Goal: Communication & Community: Answer question/provide support

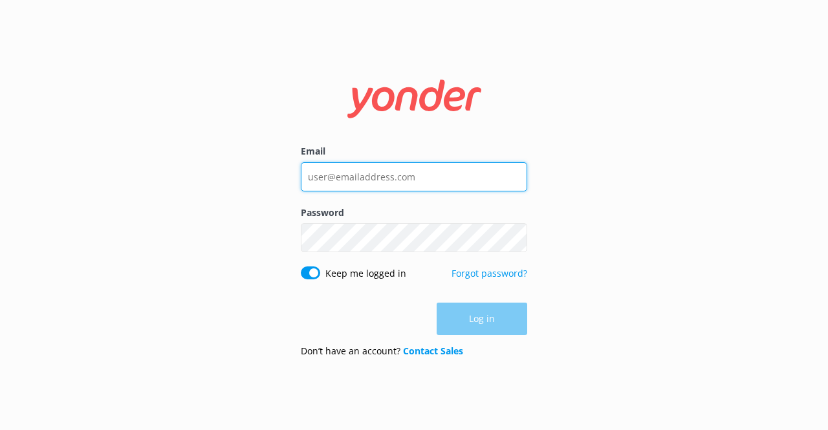
type input "[EMAIL_ADDRESS][DOMAIN_NAME]"
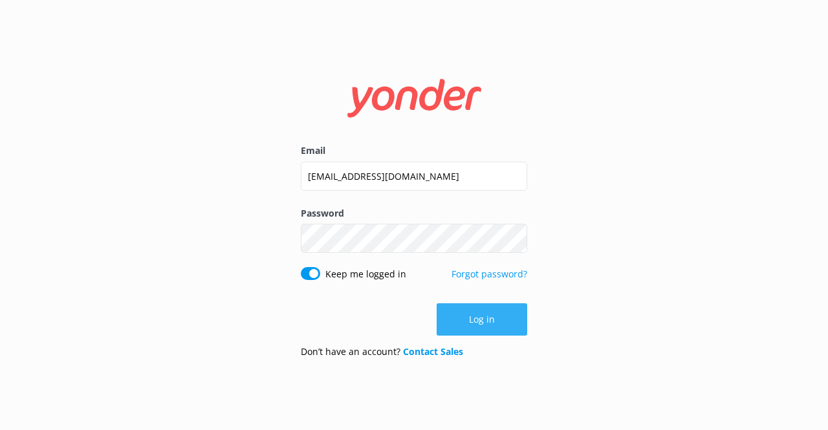
click at [516, 320] on div "Log in" at bounding box center [414, 319] width 226 height 32
click at [516, 320] on button "Log in" at bounding box center [482, 319] width 91 height 32
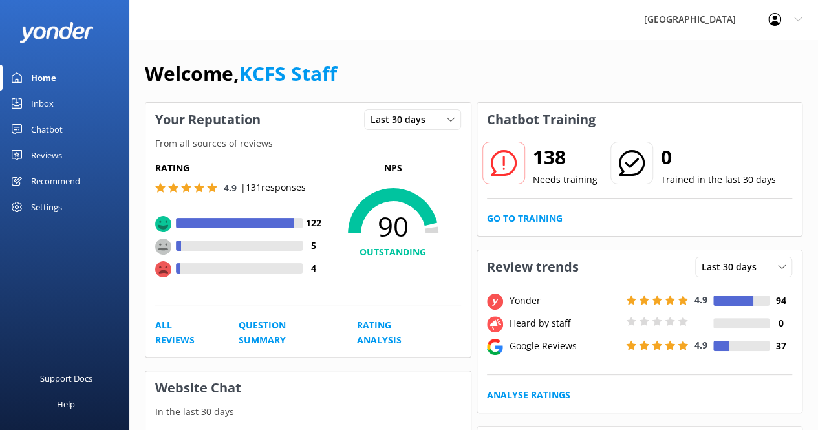
click at [48, 129] on div "Chatbot" at bounding box center [47, 129] width 32 height 26
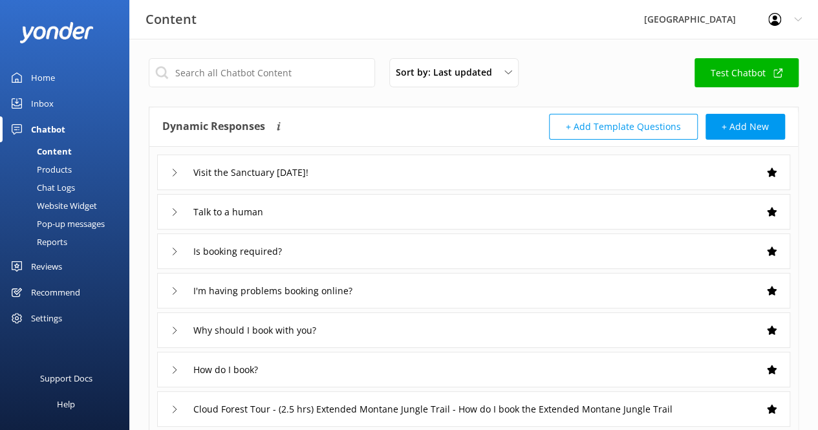
click at [50, 266] on div "Reviews" at bounding box center [46, 267] width 31 height 26
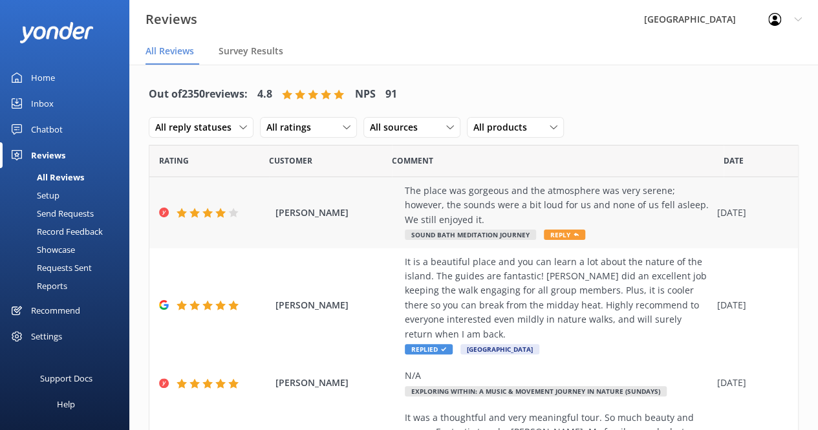
click at [550, 211] on div "The place was gorgeous and the atmosphere was very serene; however, the sounds …" at bounding box center [558, 205] width 306 height 43
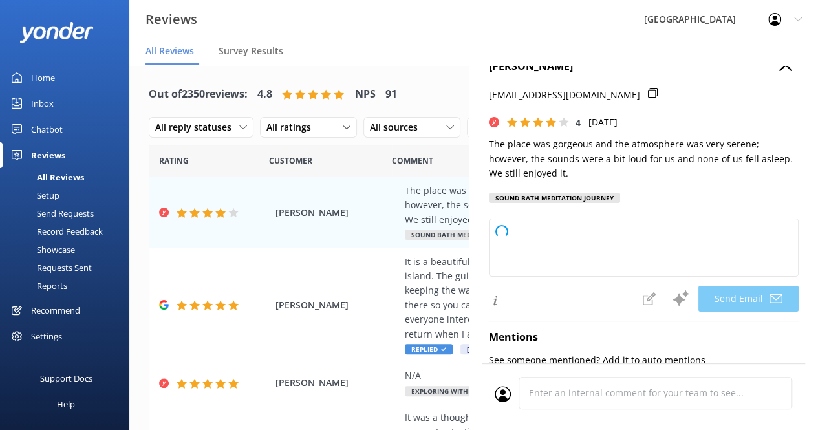
type textarea "Thank you so much for your feedback, [PERSON_NAME]! We're glad you enjoyed our …"
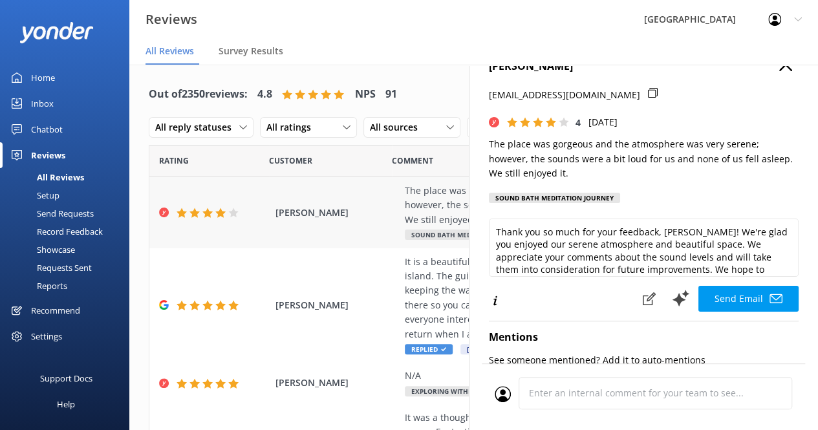
click at [373, 232] on div "[PERSON_NAME] The place was gorgeous and the atmosphere was very serene; howeve…" at bounding box center [473, 212] width 649 height 71
click at [355, 160] on div "Customer" at bounding box center [330, 161] width 123 height 32
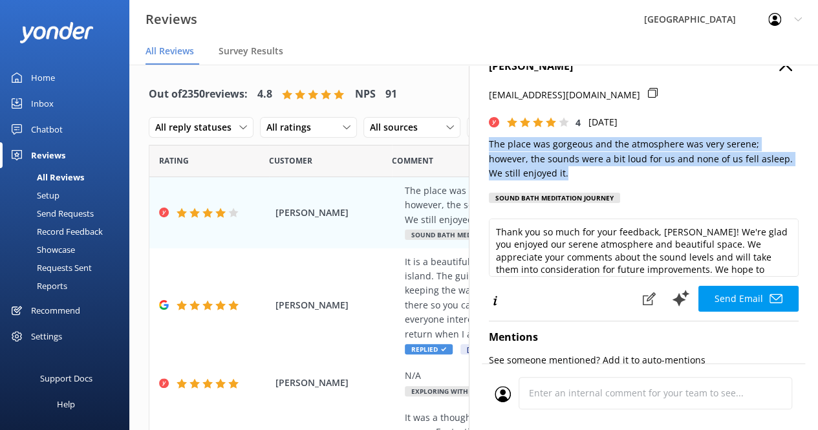
drag, startPoint x: 575, startPoint y: 177, endPoint x: 482, endPoint y: 147, distance: 97.8
click at [482, 147] on div "[PERSON_NAME] [EMAIL_ADDRESS][DOMAIN_NAME] 4 [DATE] The place was gorgeous and …" at bounding box center [643, 254] width 349 height 430
copy p "The place was gorgeous and the atmosphere was very serene; however, the sounds …"
click at [779, 70] on icon "button" at bounding box center [785, 64] width 13 height 13
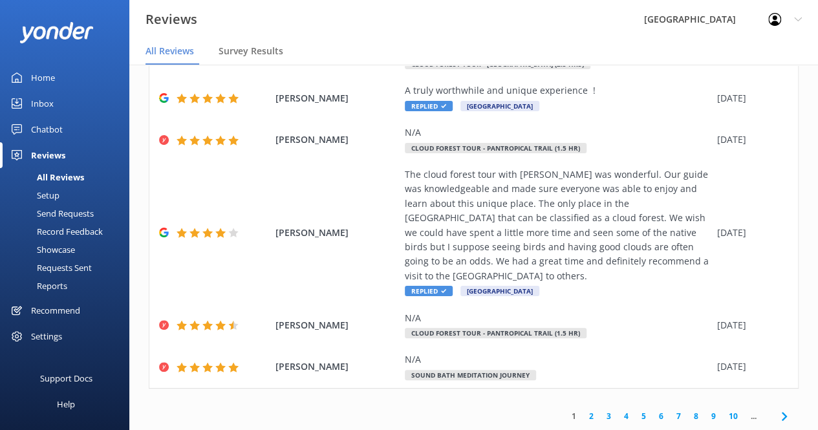
scroll to position [440, 0]
click at [583, 416] on link "2" at bounding box center [591, 416] width 17 height 12
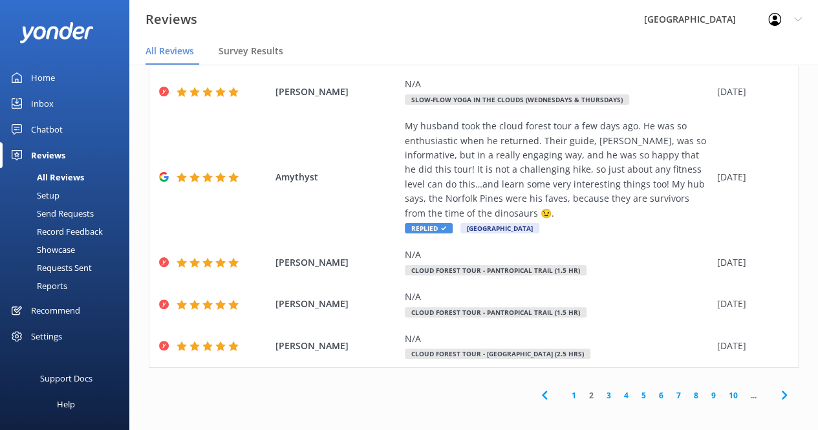
scroll to position [26, 0]
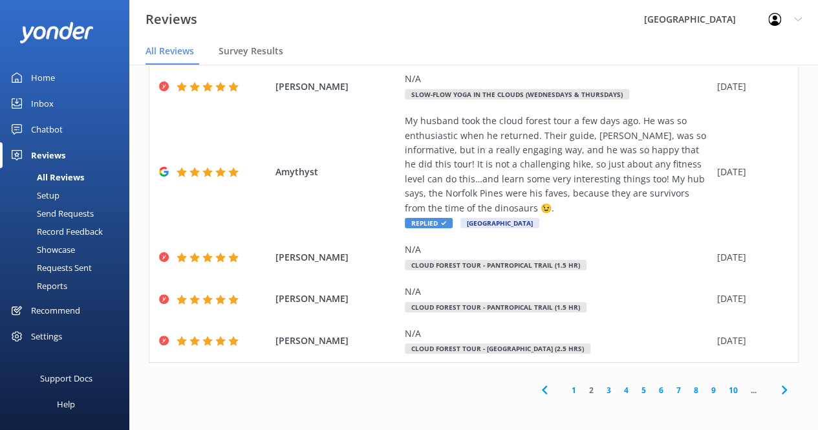
click at [600, 387] on link "3" at bounding box center [608, 390] width 17 height 12
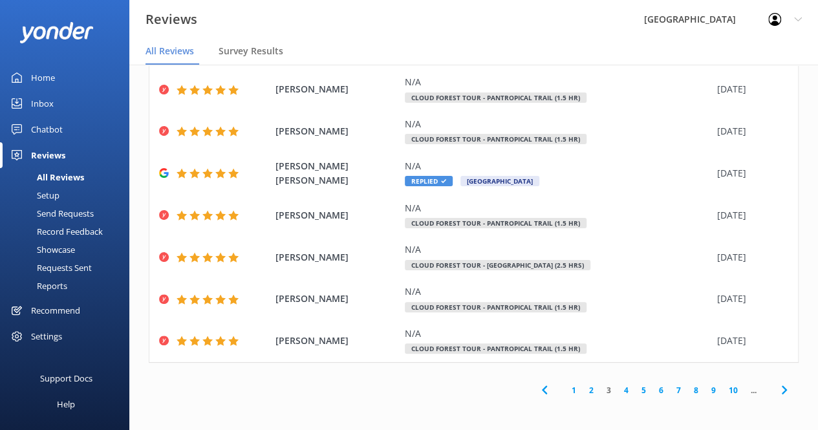
scroll to position [278, 0]
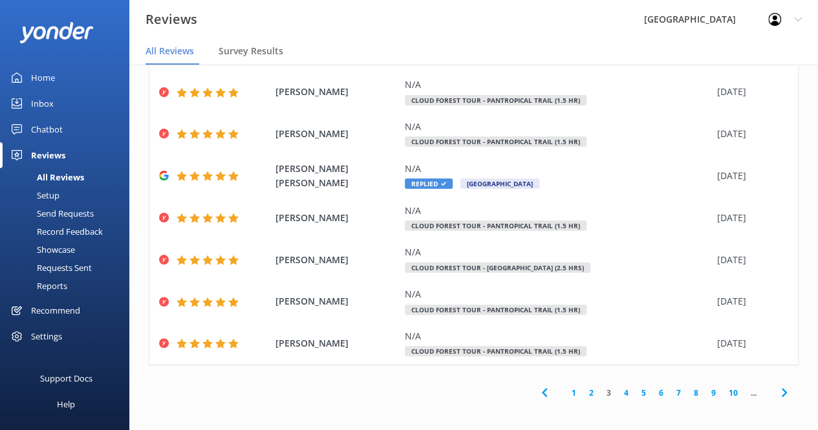
click at [65, 74] on link "Home" at bounding box center [64, 78] width 129 height 26
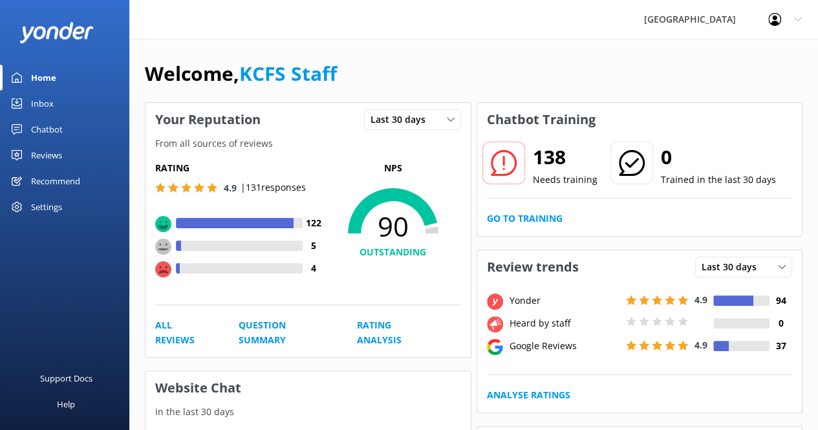
click at [41, 108] on div "Inbox" at bounding box center [42, 104] width 23 height 26
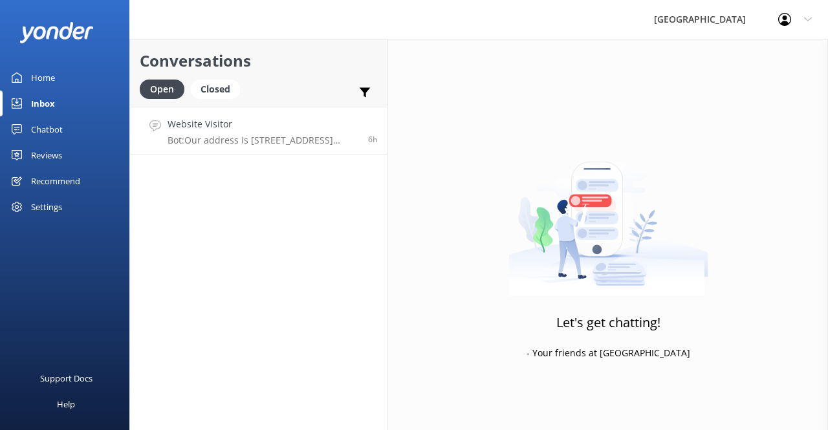
click at [225, 128] on h4 "Website Visitor" at bounding box center [262, 124] width 191 height 14
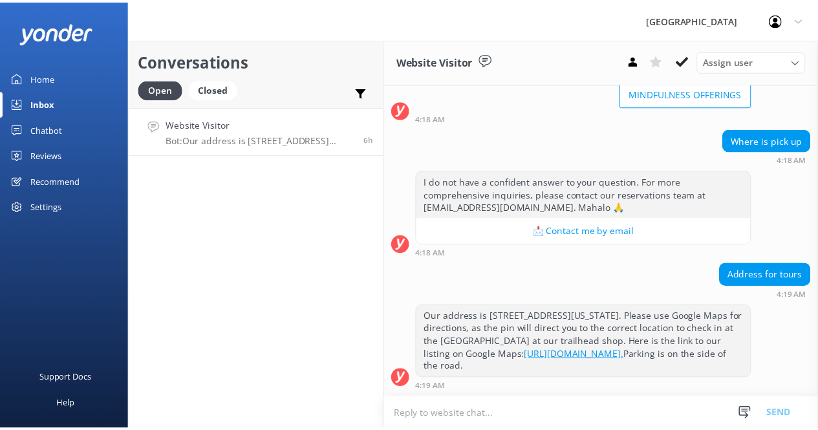
scroll to position [140, 0]
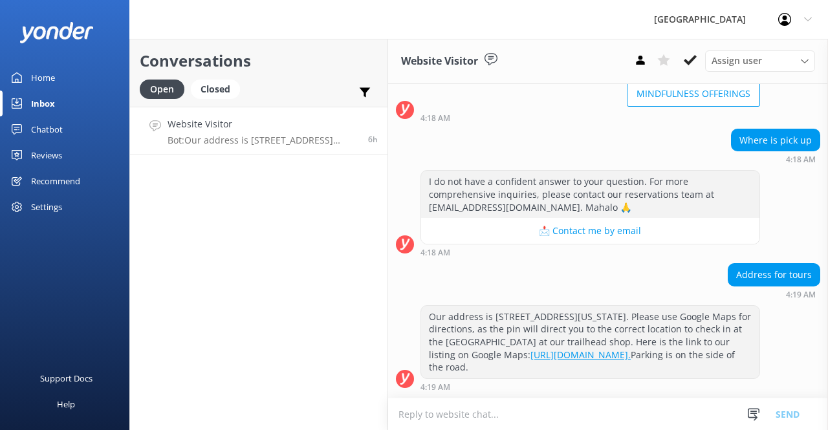
drag, startPoint x: 482, startPoint y: 374, endPoint x: 415, endPoint y: 303, distance: 97.4
click at [415, 305] on div "Our address is [STREET_ADDRESS][US_STATE]. Please use Google Maps for direction…" at bounding box center [608, 348] width 440 height 86
copy div "Our address is [STREET_ADDRESS][US_STATE]. Please use Google Maps for direction…"
click at [687, 60] on icon at bounding box center [690, 60] width 13 height 13
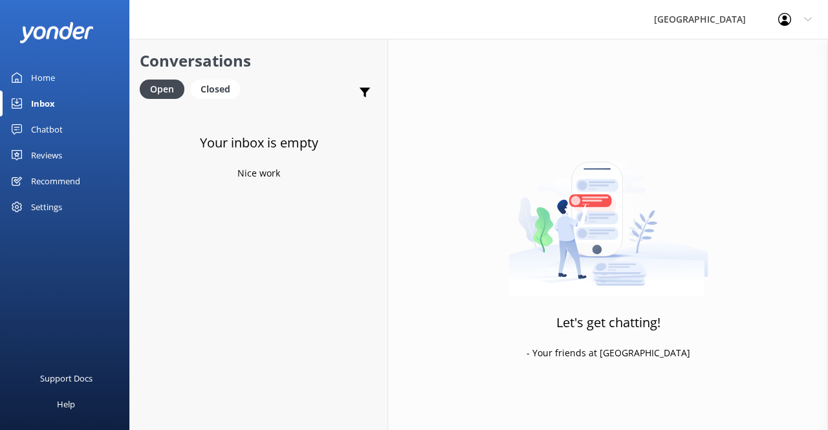
click at [48, 152] on div "Reviews" at bounding box center [46, 155] width 31 height 26
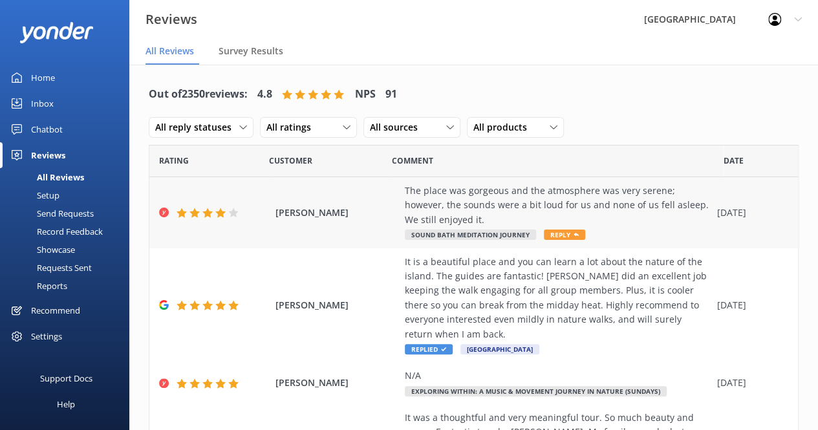
click at [476, 208] on div "The place was gorgeous and the atmosphere was very serene; however, the sounds …" at bounding box center [558, 205] width 306 height 43
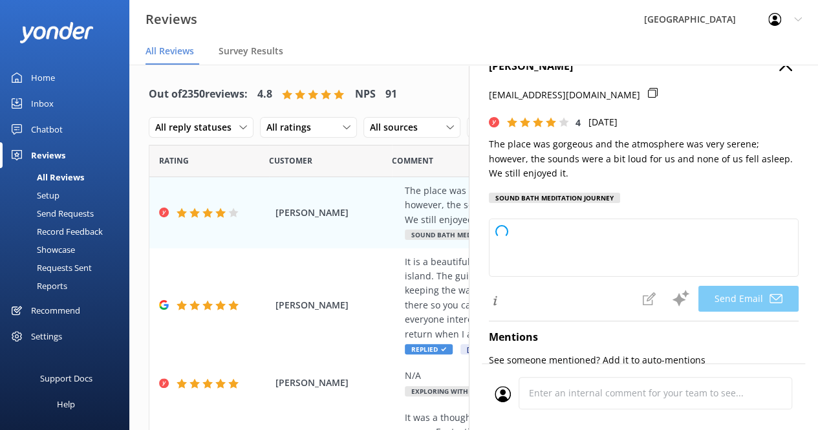
type textarea "Thank you so much for your feedback, [PERSON_NAME]! We're glad to hear you enjo…"
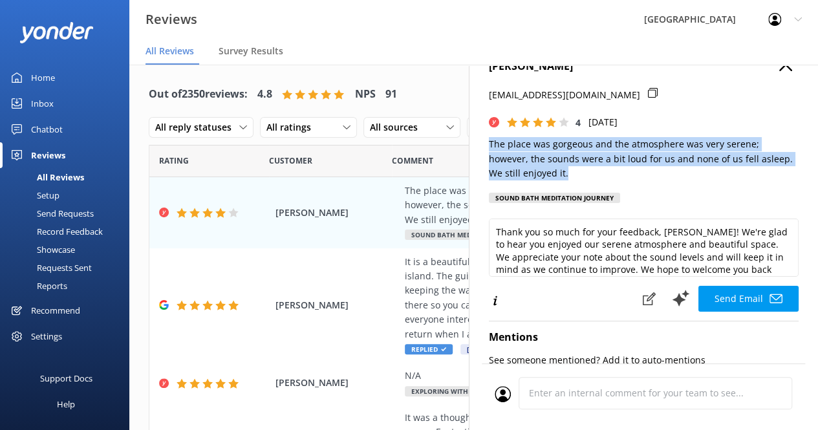
drag, startPoint x: 579, startPoint y: 177, endPoint x: 486, endPoint y: 149, distance: 97.2
click at [486, 149] on div "[PERSON_NAME] [EMAIL_ADDRESS][DOMAIN_NAME] 4 [DATE] The place was gorgeous and …" at bounding box center [643, 254] width 349 height 430
copy p "The place was gorgeous and the atmosphere was very serene; however, the sounds …"
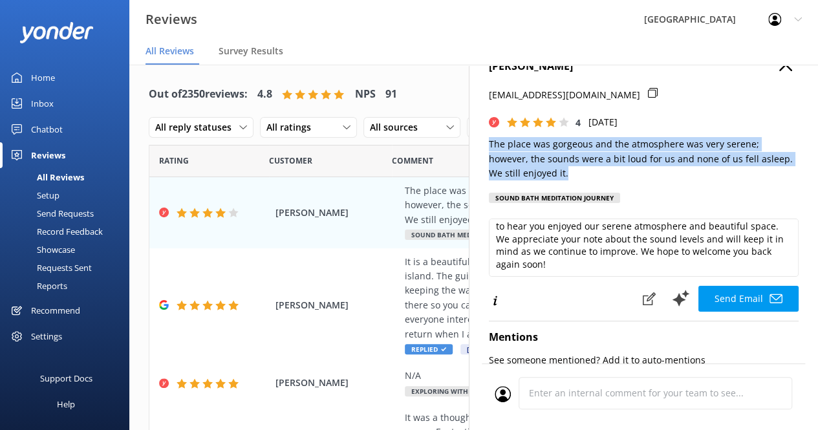
scroll to position [18, 0]
click at [714, 296] on button "Send Email" at bounding box center [748, 299] width 100 height 26
